Goal: Task Accomplishment & Management: Complete application form

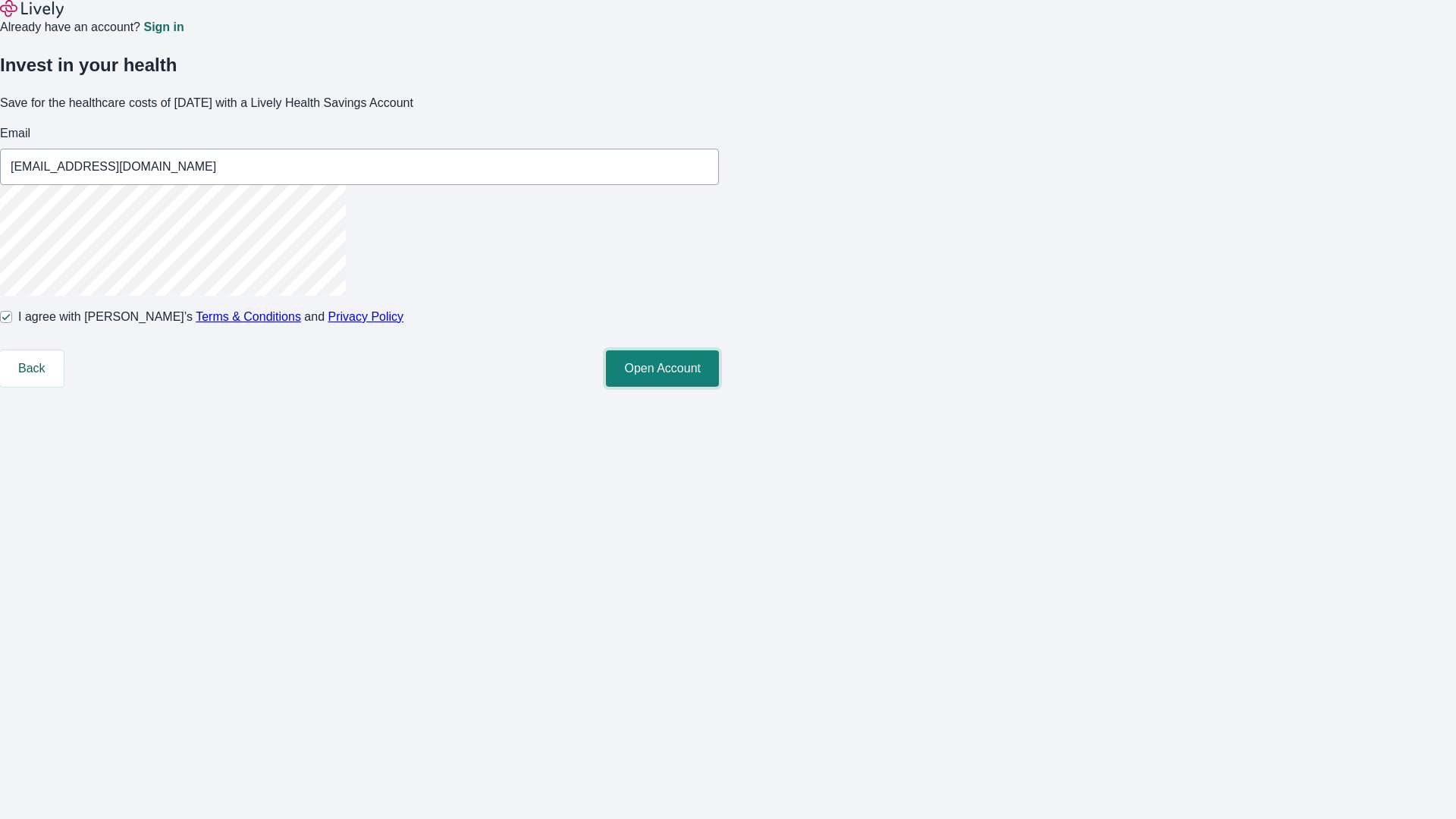
click at [719, 387] on button "Open Account" at bounding box center [662, 369] width 113 height 37
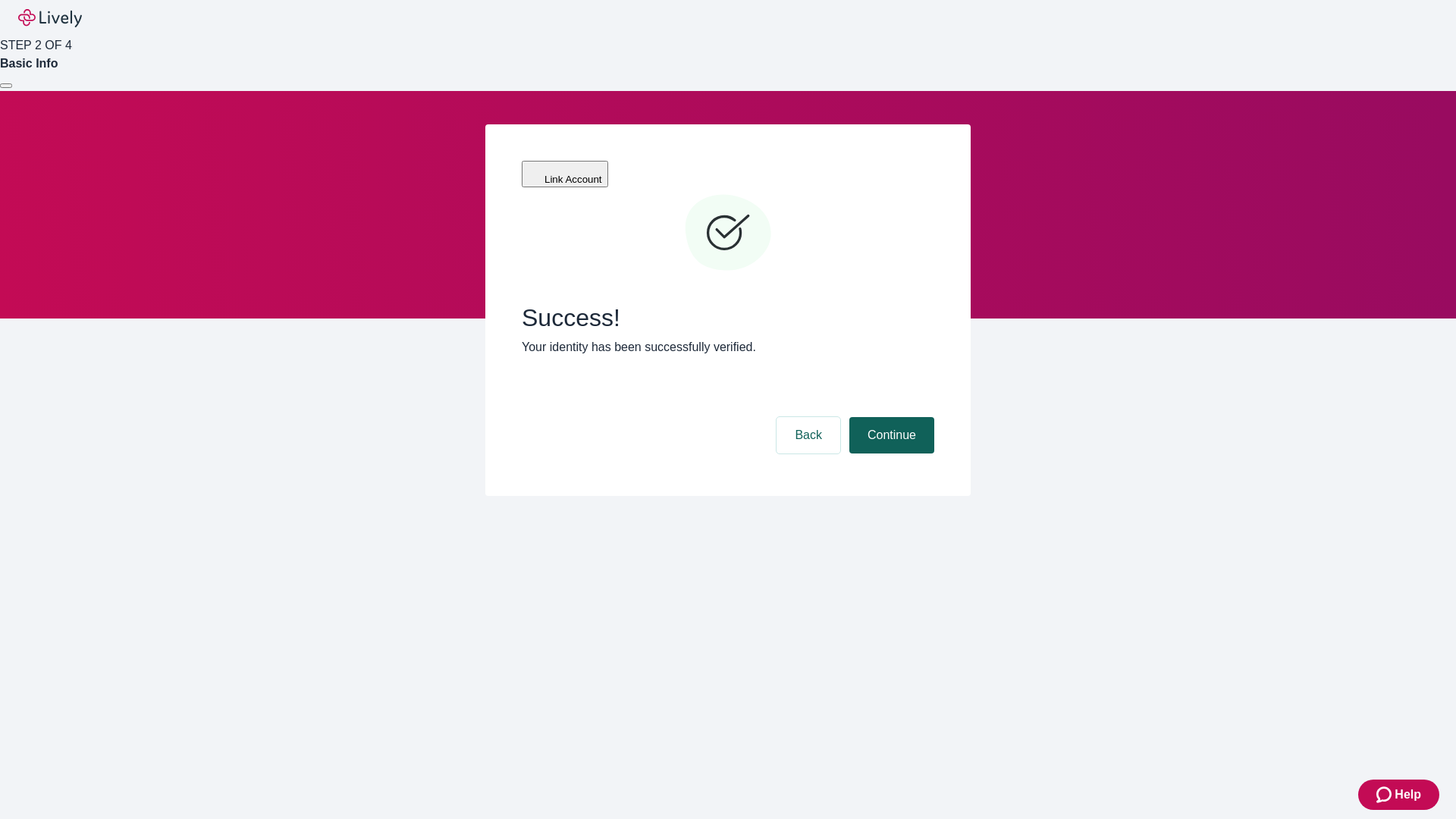
click at [890, 417] on button "Continue" at bounding box center [891, 435] width 85 height 37
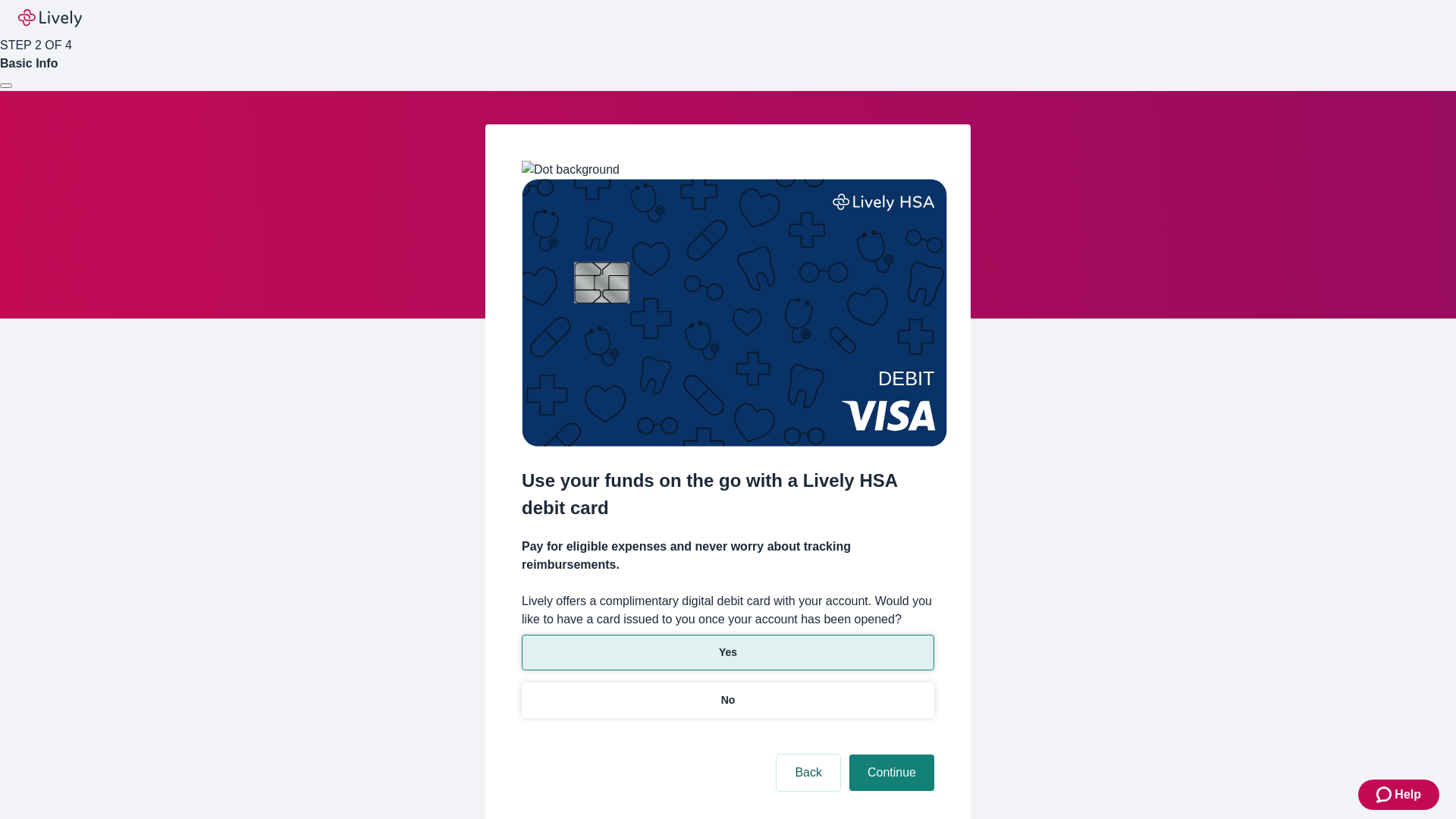
click at [728, 645] on p "Yes" at bounding box center [728, 653] width 18 height 16
click at [890, 755] on button "Continue" at bounding box center [891, 773] width 85 height 37
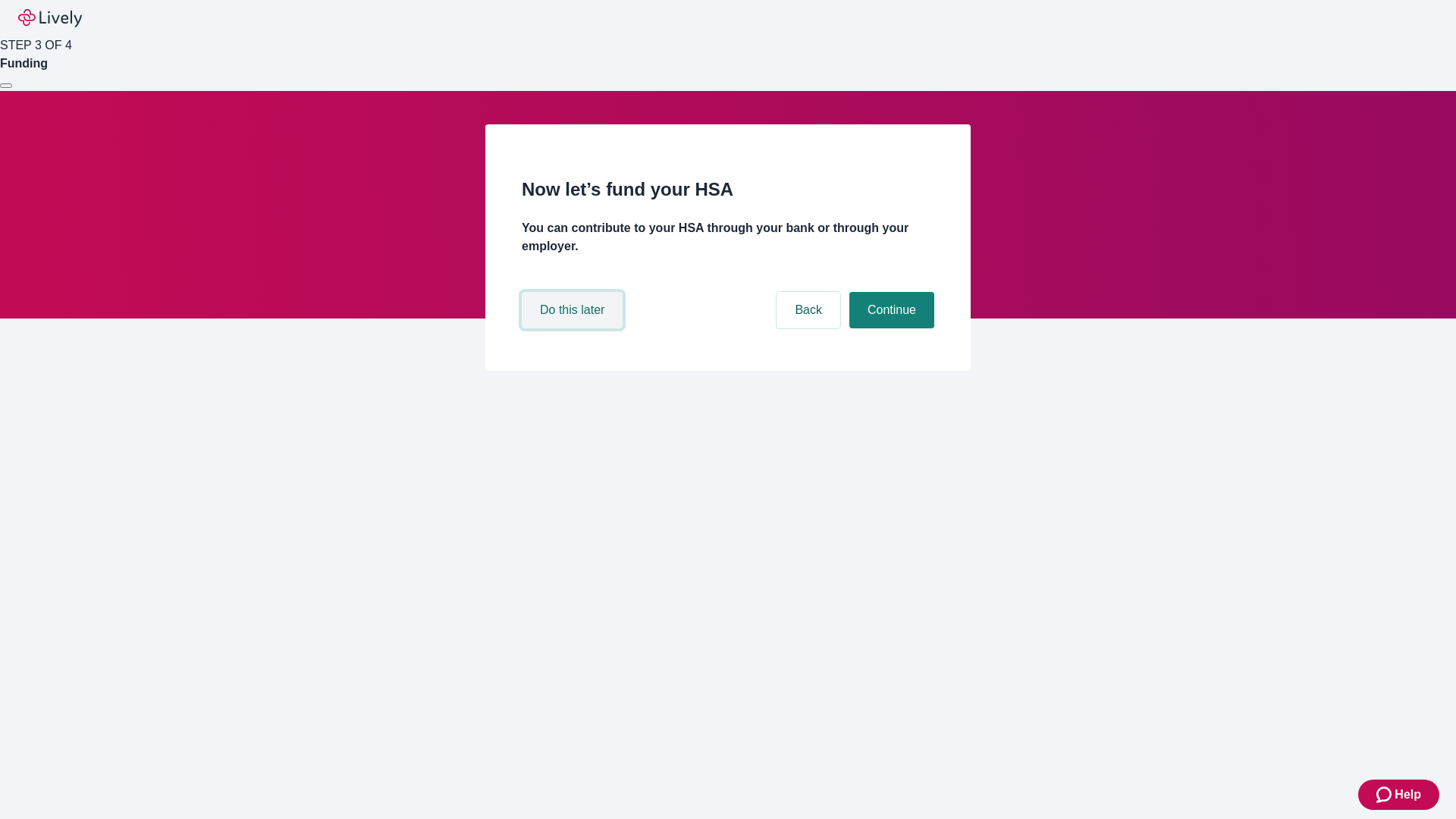
click at [574, 328] on button "Do this later" at bounding box center [572, 311] width 101 height 37
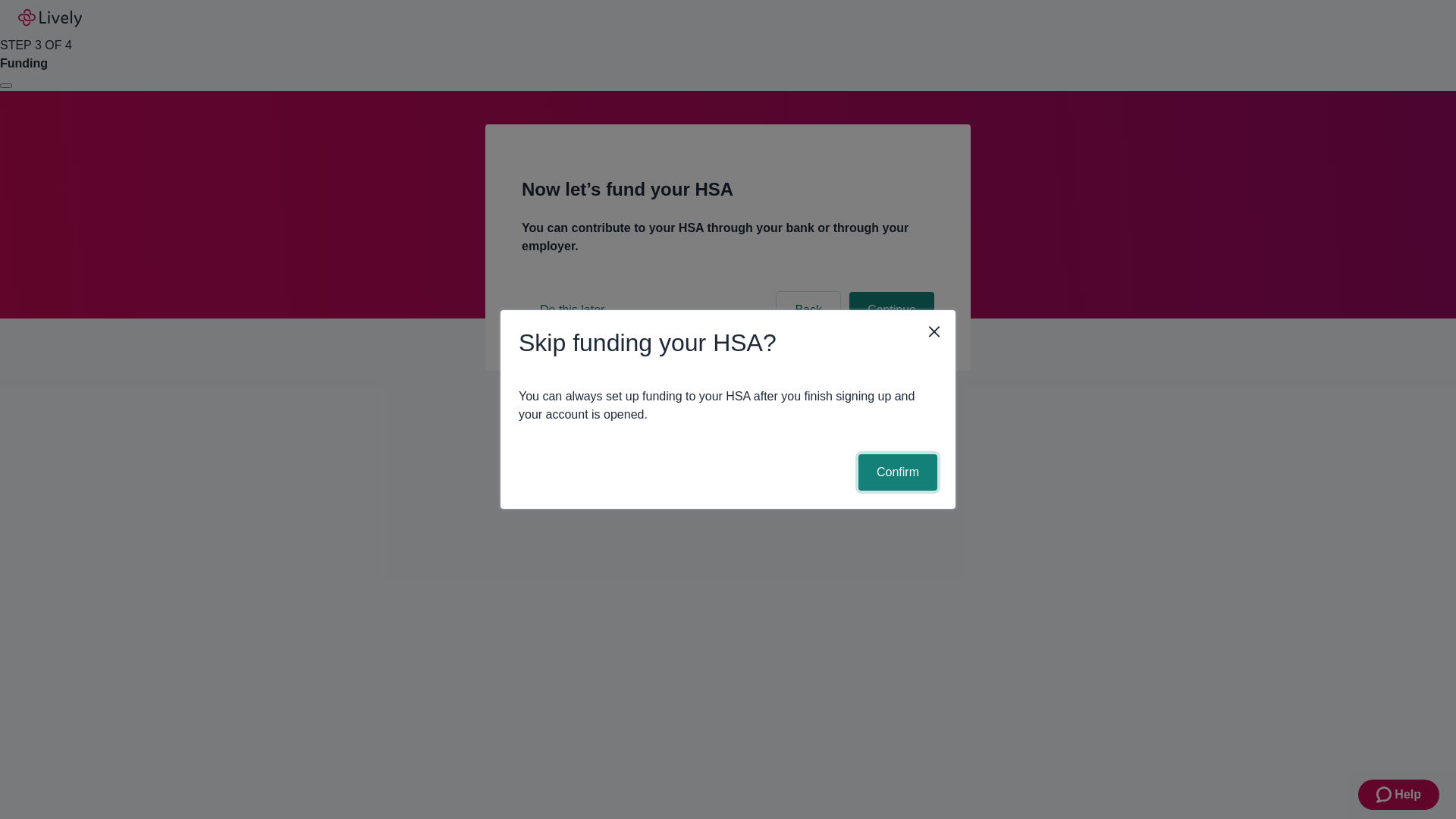
click at [895, 473] on button "Confirm" at bounding box center [898, 473] width 79 height 37
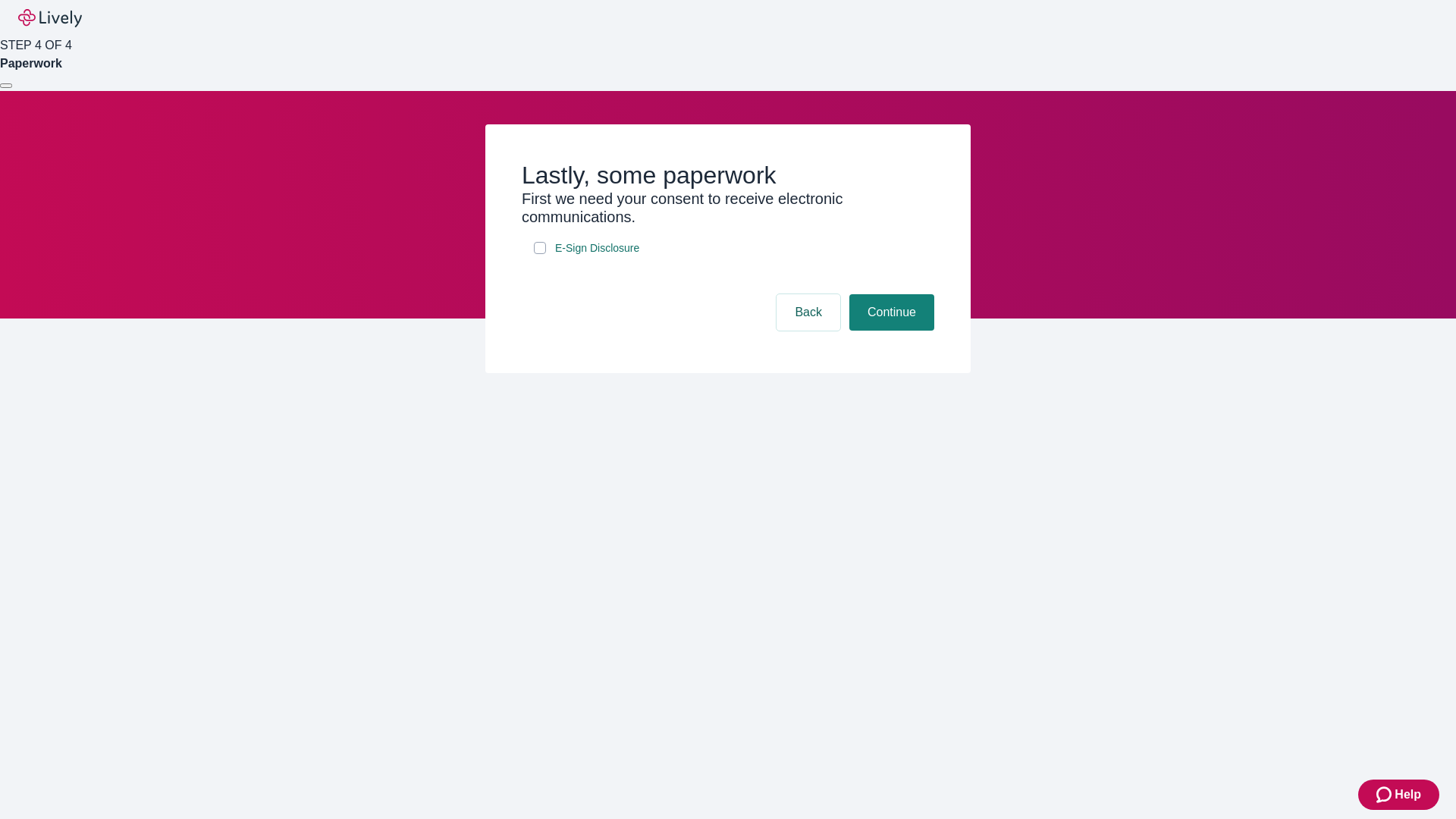
click at [540, 254] on input "E-Sign Disclosure" at bounding box center [539, 248] width 12 height 12
checkbox input "true"
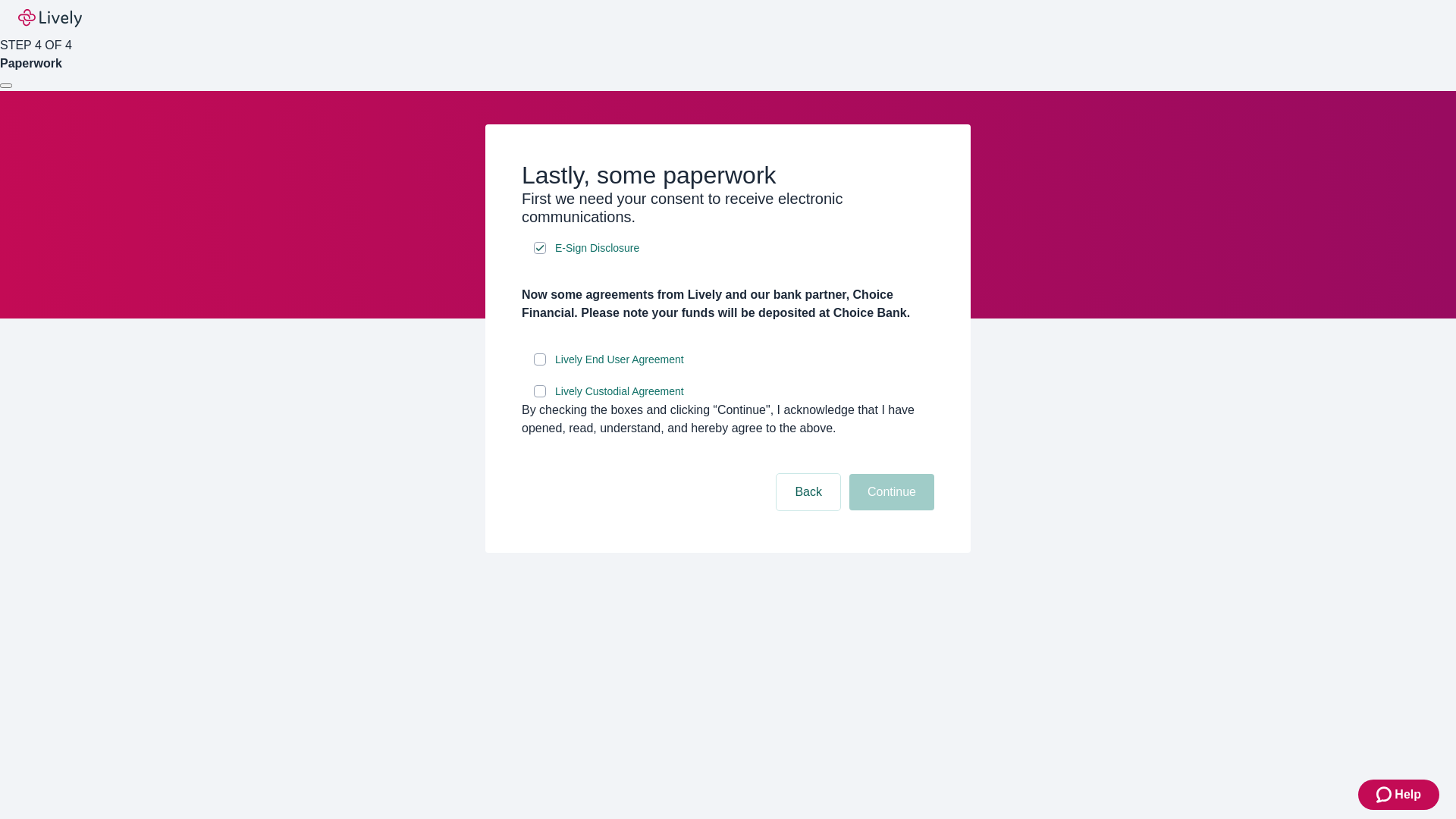
click at [540, 366] on input "Lively End User Agreement" at bounding box center [539, 359] width 12 height 12
checkbox input "true"
click at [540, 398] on input "Lively Custodial Agreement" at bounding box center [539, 391] width 12 height 12
checkbox input "true"
click at [890, 511] on button "Continue" at bounding box center [891, 492] width 85 height 37
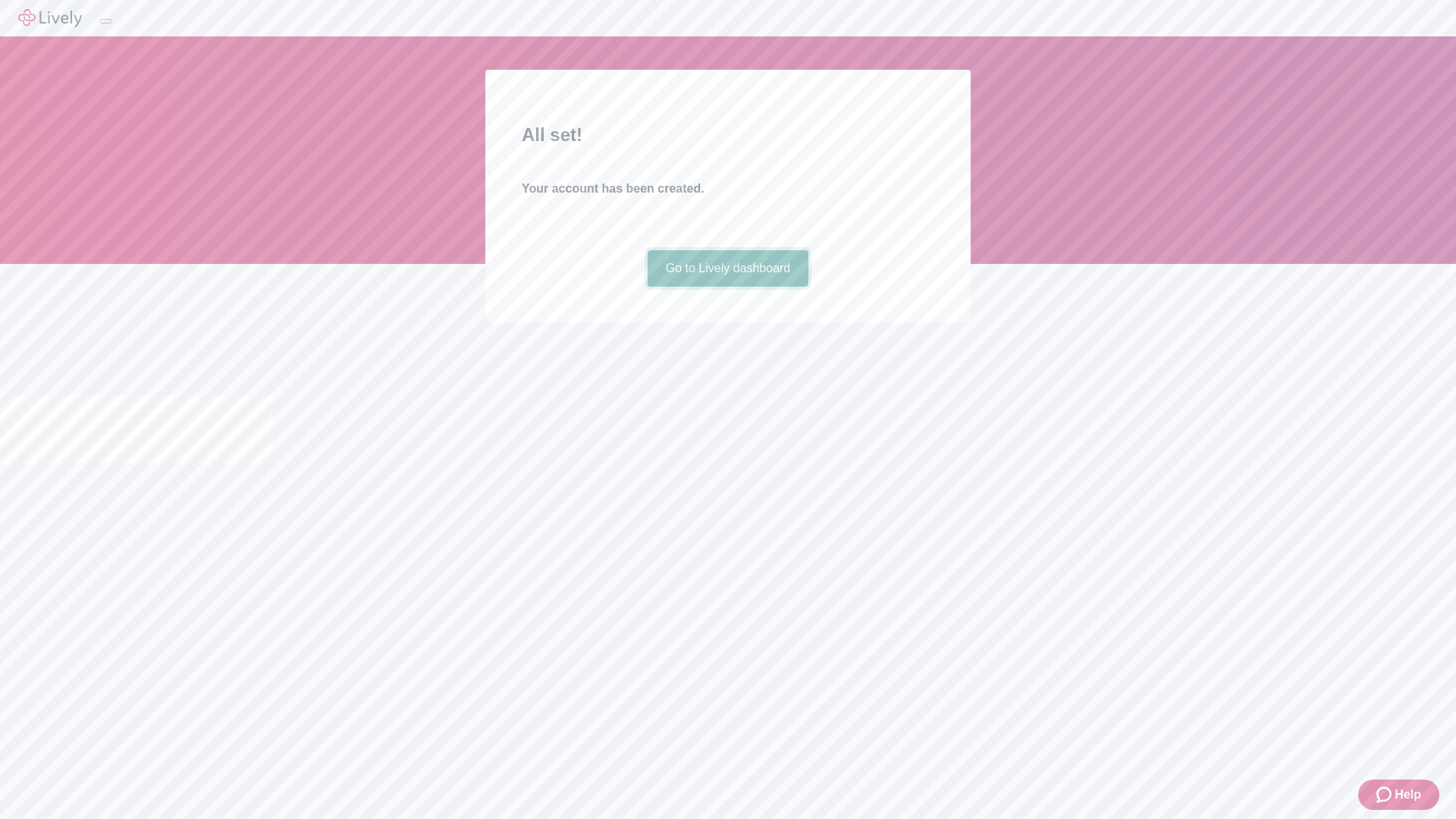
click at [728, 287] on link "Go to Lively dashboard" at bounding box center [728, 268] width 161 height 37
